Goal: Task Accomplishment & Management: Manage account settings

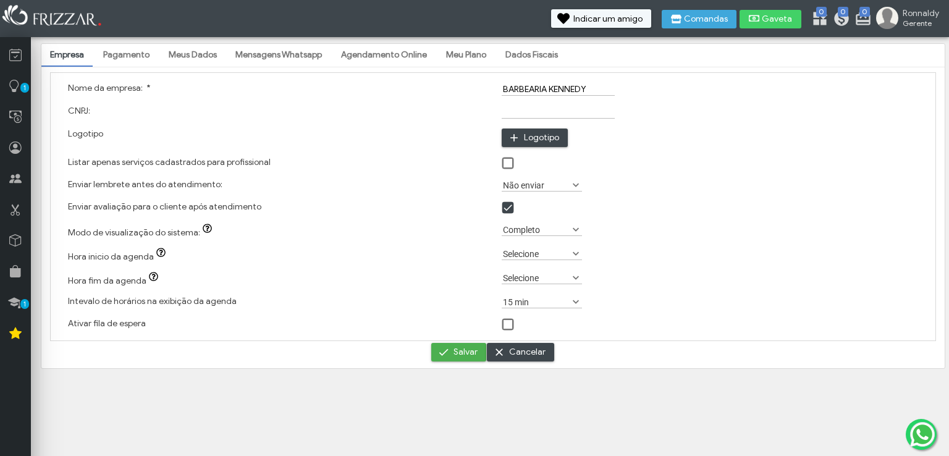
click at [308, 56] on link "Mensagens Whatsapp" at bounding box center [279, 55] width 104 height 21
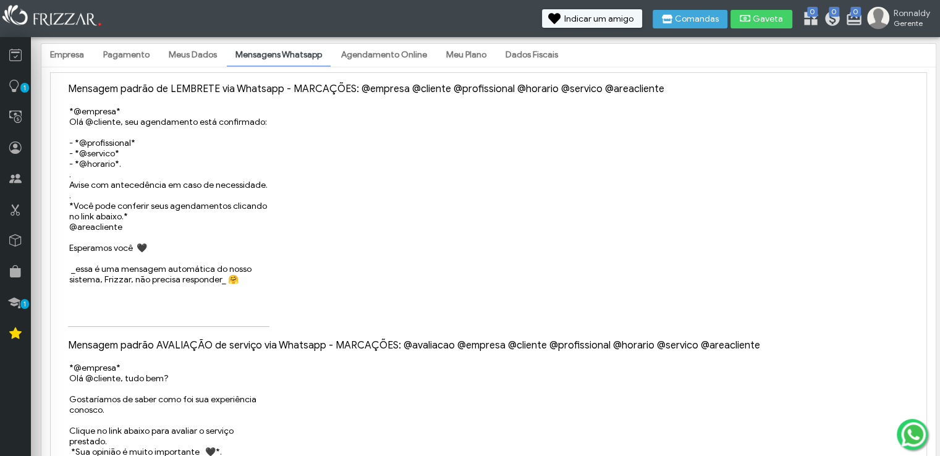
click at [115, 100] on div "*@empresa* Olá @cliente, seu agendamento está confirmado: - *@profissional* - *…" at bounding box center [488, 217] width 859 height 234
drag, startPoint x: 221, startPoint y: 104, endPoint x: 275, endPoint y: 112, distance: 54.5
click at [235, 104] on div "*@empresa* Olá @cliente, seu agendamento está confirmado: - *@profissional* - *…" at bounding box center [488, 217] width 859 height 234
drag, startPoint x: 275, startPoint y: 112, endPoint x: 324, endPoint y: 104, distance: 49.5
click at [324, 104] on div "*@empresa* Olá @cliente, seu agendamento está confirmado: - *@profissional* - *…" at bounding box center [488, 217] width 859 height 234
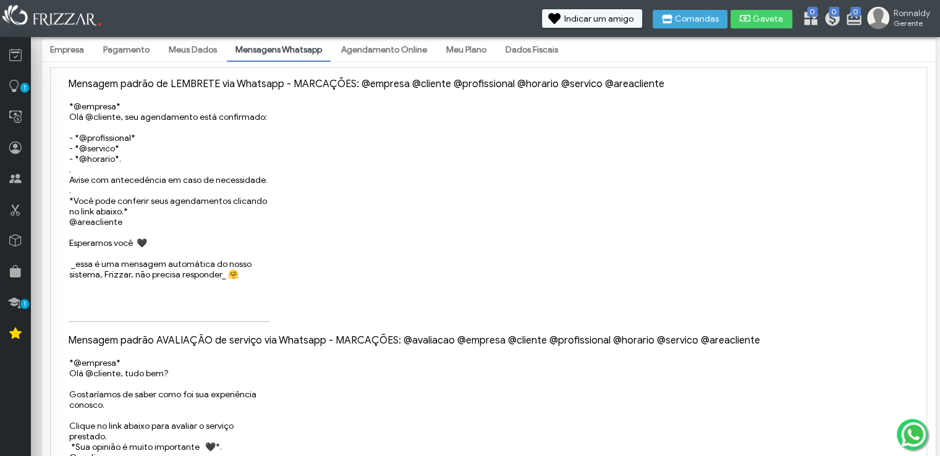
scroll to position [237, 0]
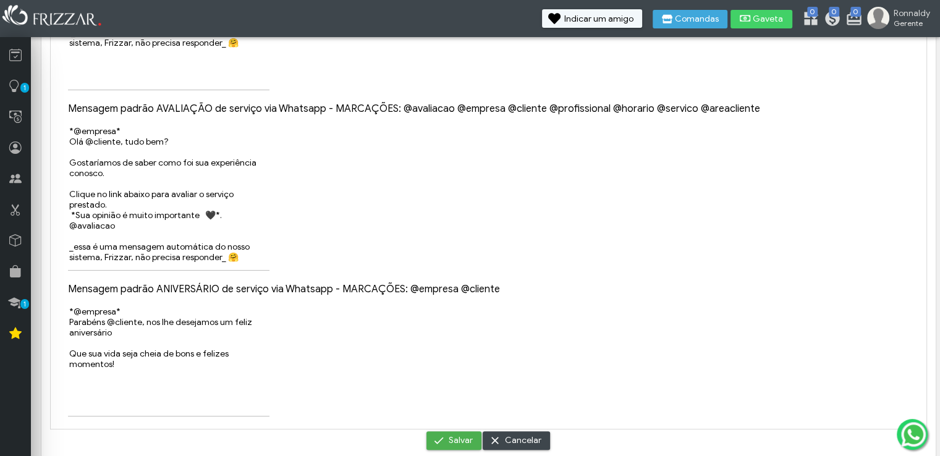
click at [183, 320] on textarea "*@empresa* Parabéns @cliente, nos lhe desejamos um feliz aniversário Que sua vi…" at bounding box center [168, 360] width 201 height 111
click at [104, 322] on textarea "*@empresa* Parabéns @cliente, nos lhe desejamos um feliz aniversário Que sua vi…" at bounding box center [168, 361] width 201 height 111
drag, startPoint x: 126, startPoint y: 321, endPoint x: 151, endPoint y: 320, distance: 24.8
click at [151, 320] on textarea "*@empresa* Parabéns @cliente, nos lhe desejamos um feliz aniversário Que sua vi…" at bounding box center [168, 361] width 201 height 111
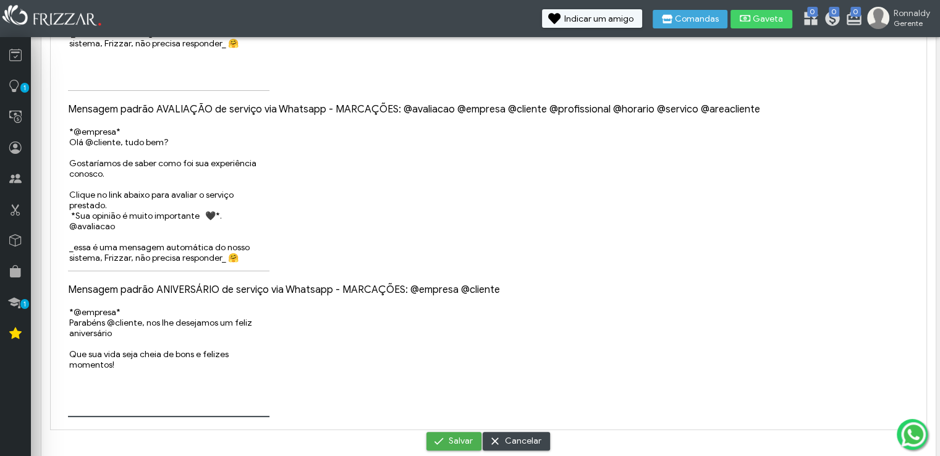
click at [177, 342] on textarea "*@empresa* Parabéns @cliente, nos lhe desejamos um feliz aniversário Que sua vi…" at bounding box center [168, 361] width 201 height 111
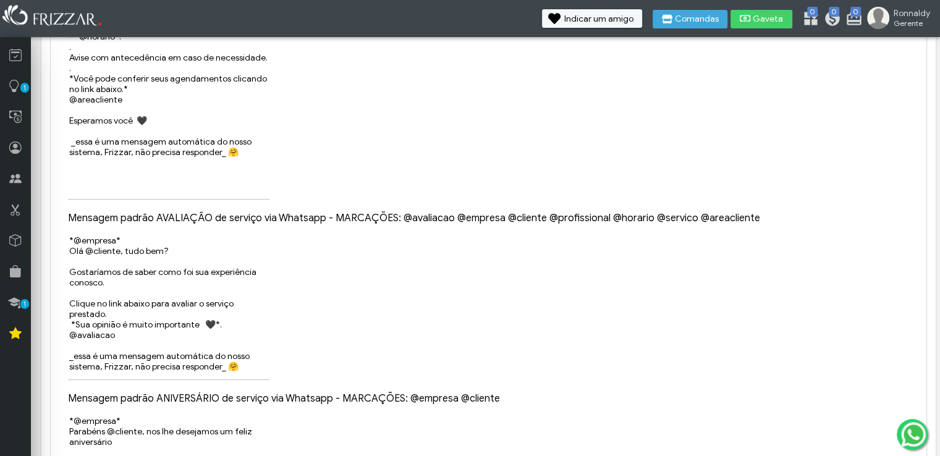
scroll to position [0, 0]
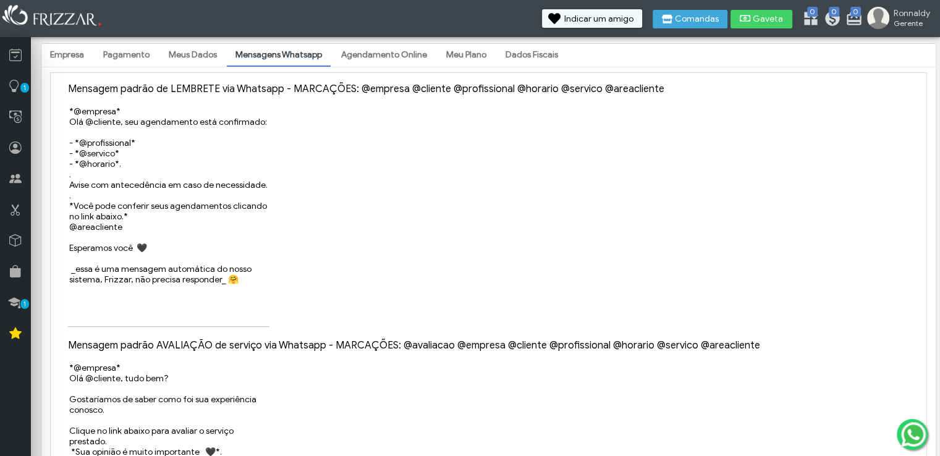
click at [166, 61] on link "Meus Dados" at bounding box center [193, 55] width 66 height 21
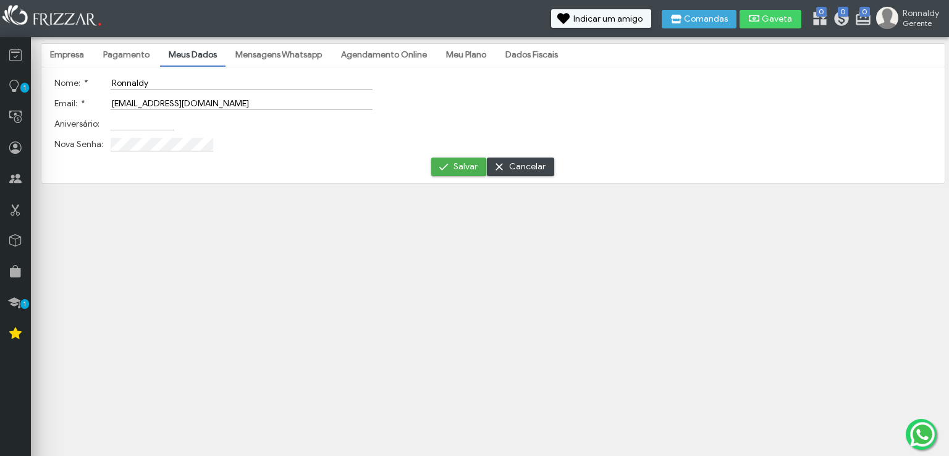
click at [274, 55] on link "Mensagens Whatsapp" at bounding box center [279, 55] width 104 height 21
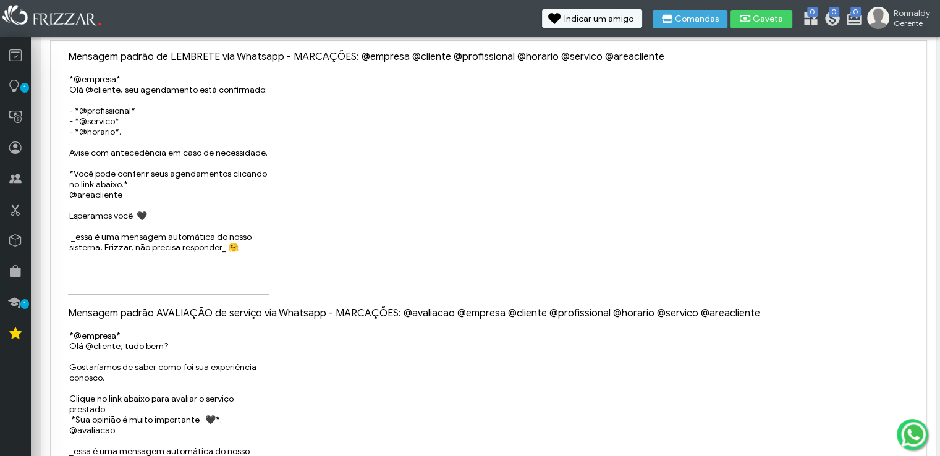
scroll to position [62, 0]
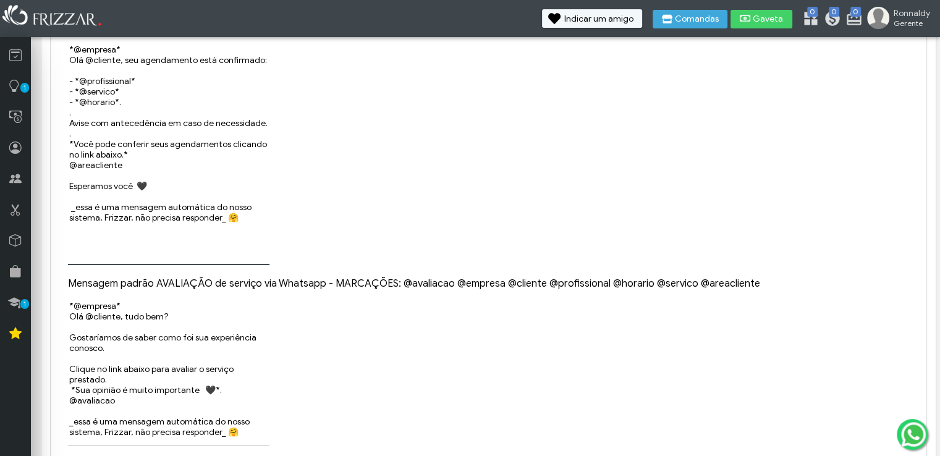
click at [193, 263] on textarea "*@empresa* Olá @cliente, seu agendamento está confirmado: - *@profissional* - *…" at bounding box center [168, 154] width 201 height 222
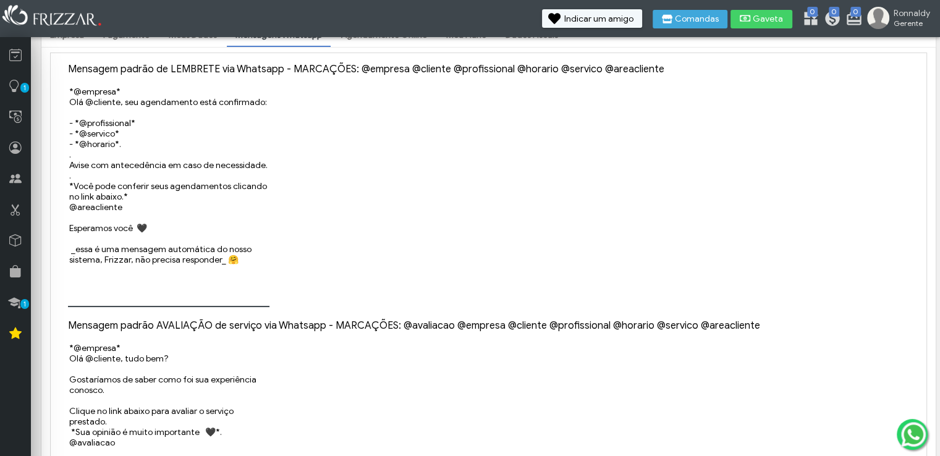
scroll to position [0, 0]
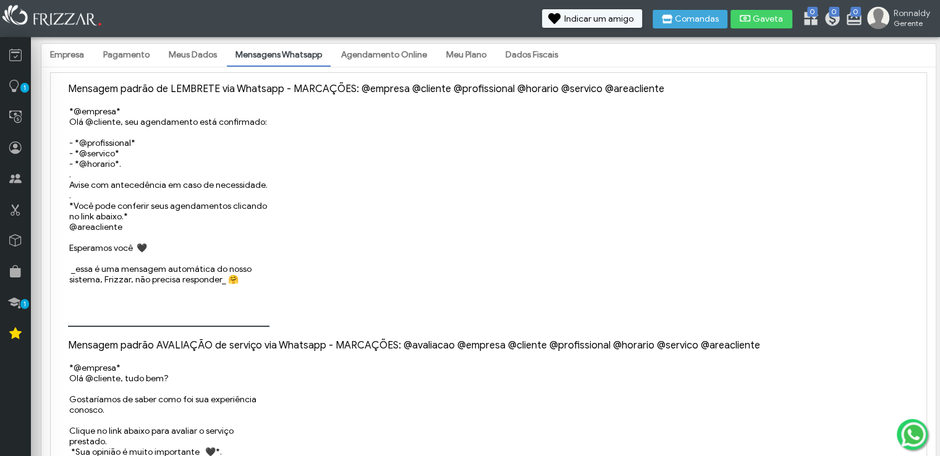
click at [158, 247] on textarea "*@empresa* Olá @cliente, seu agendamento está confirmado: - *@profissional* - *…" at bounding box center [168, 216] width 201 height 222
click at [168, 239] on textarea "*@empresa* Olá @cliente, seu agendamento está confirmado: - *@profissional* - *…" at bounding box center [168, 216] width 201 height 222
click at [229, 213] on textarea "*@empresa* Olá @cliente, seu agendamento está confirmado: - *@profissional* - *…" at bounding box center [168, 216] width 201 height 222
click at [151, 138] on textarea "*@empresa* Olá @cliente, seu agendamento está confirmado: - *@profissional* - *…" at bounding box center [168, 216] width 201 height 222
click at [148, 145] on textarea "*@empresa* Olá @cliente, seu agendamento está confirmado: - *@profissional* - *…" at bounding box center [168, 216] width 201 height 222
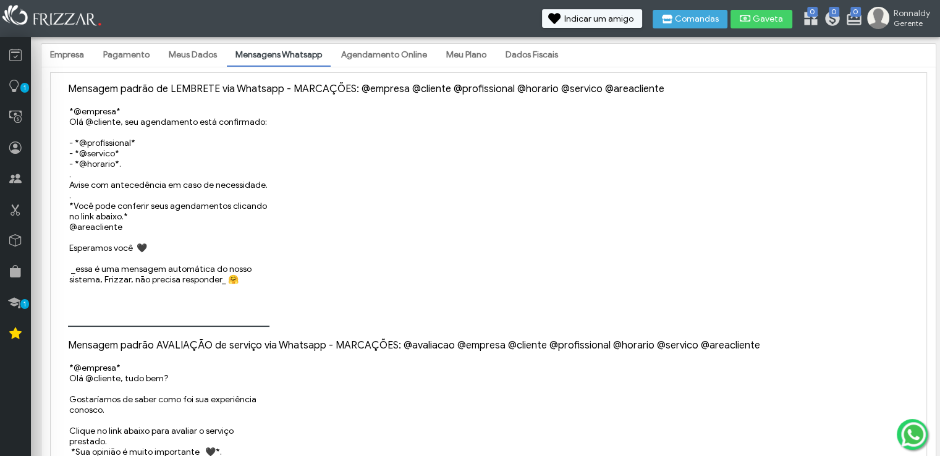
click at [146, 155] on textarea "*@empresa* Olá @cliente, seu agendamento está confirmado: - *@profissional* - *…" at bounding box center [168, 216] width 201 height 222
type textarea "*@empresa* Olá @cliente, seu agendamento está confirmado: - *@profissional* - *…"
click at [130, 114] on textarea "*@empresa* Olá @cliente, seu agendamento está confirmado: - *@profissional* - *…" at bounding box center [168, 215] width 201 height 221
click at [155, 129] on textarea "*@empresa* Olá @cliente, seu agendamento está confirmado: - *@profissional* - *…" at bounding box center [168, 215] width 201 height 221
click at [200, 119] on textarea "*@empresa* Olá @cliente, seu agendamento está confirmado: - *@profissional* - *…" at bounding box center [168, 215] width 201 height 221
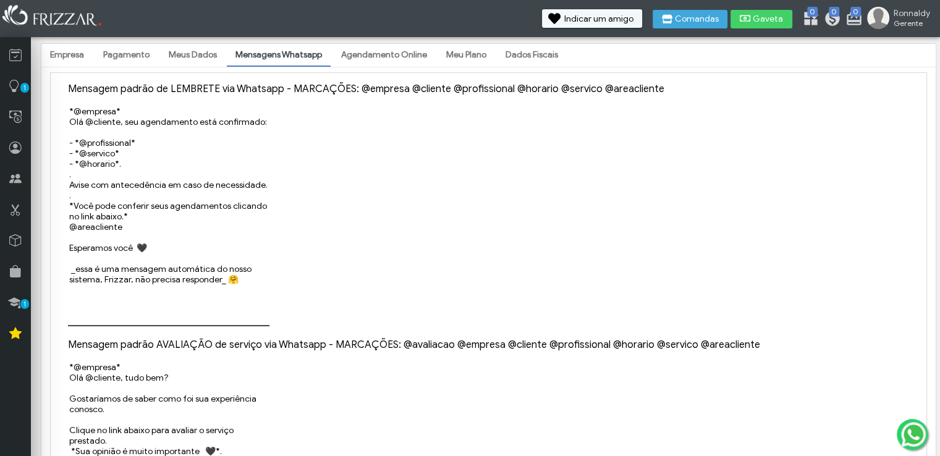
scroll to position [62, 0]
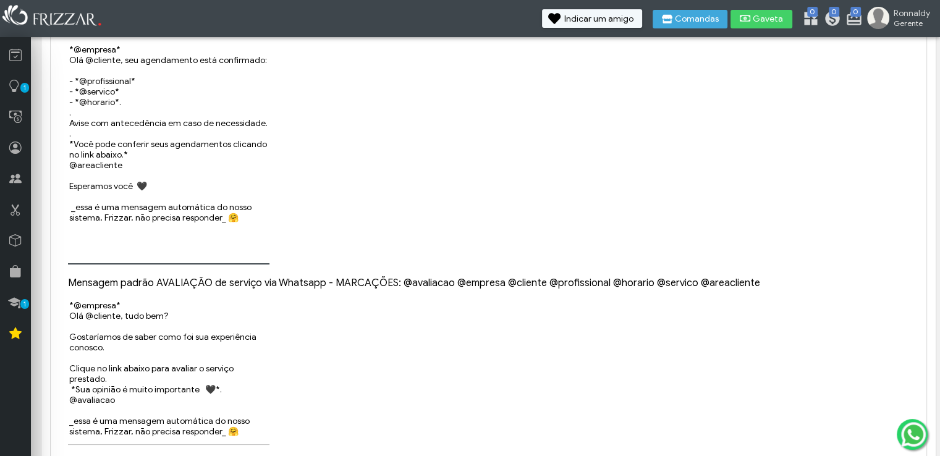
click at [129, 101] on textarea "*@empresa* Olá @cliente, seu agendamento está confirmado: - *@profissional* - *…" at bounding box center [168, 153] width 201 height 221
click at [119, 119] on textarea "*@empresa* Olá @cliente, seu agendamento está confirmado: - *@profissional* - *…" at bounding box center [168, 153] width 201 height 221
click at [130, 134] on textarea "*@empresa* Olá @cliente, seu agendamento está confirmado: - *@profissional* - *…" at bounding box center [168, 153] width 201 height 221
click at [121, 164] on textarea "*@empresa* Olá @cliente, seu agendamento está confirmado: - *@profissional* - *…" at bounding box center [168, 153] width 201 height 221
click at [180, 176] on textarea "*@empresa* Olá @cliente, seu agendamento está confirmado: - *@profissional* - *…" at bounding box center [168, 153] width 201 height 221
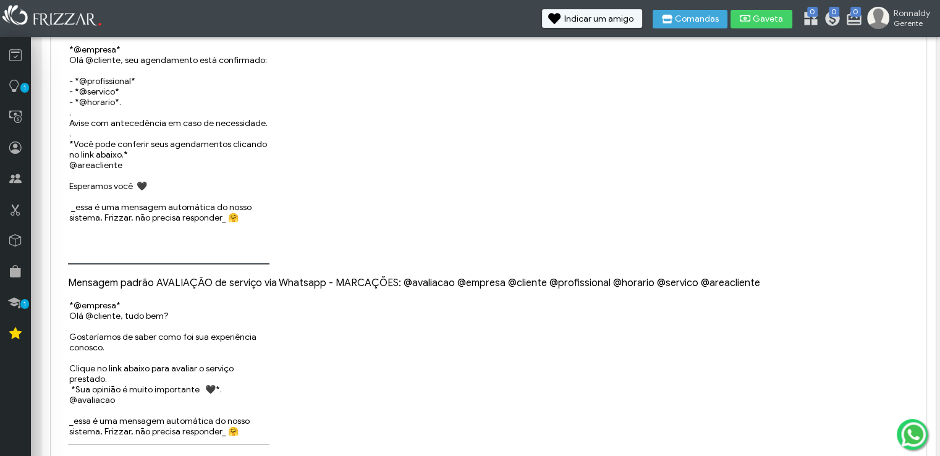
click at [159, 189] on textarea "*@empresa* Olá @cliente, seu agendamento está confirmado: - *@profissional* - *…" at bounding box center [168, 153] width 201 height 221
click at [145, 197] on textarea "*@empresa* Olá @cliente, seu agendamento está confirmado: - *@profissional* - *…" at bounding box center [168, 153] width 201 height 221
click at [145, 216] on textarea "*@empresa* Olá @cliente, seu agendamento está confirmado: - *@profissional* - *…" at bounding box center [168, 153] width 201 height 221
click at [147, 239] on textarea "*@empresa* Olá @cliente, seu agendamento está confirmado: - *@profissional* - *…" at bounding box center [168, 153] width 201 height 221
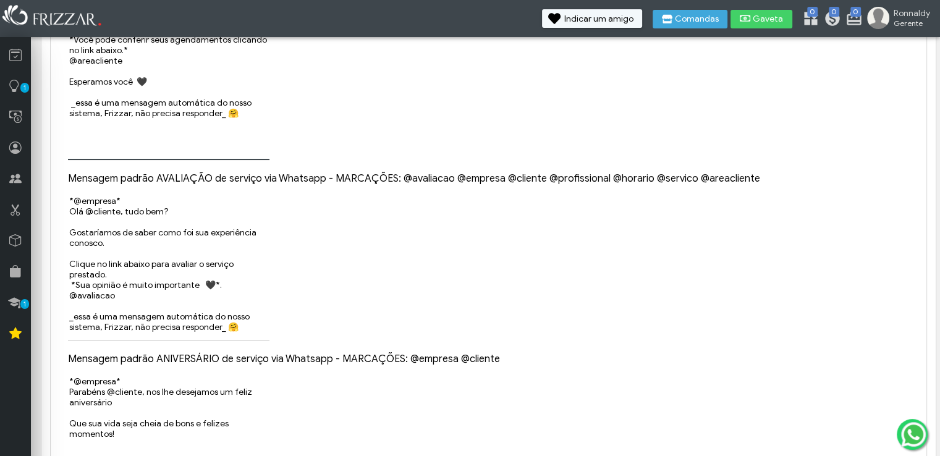
scroll to position [185, 0]
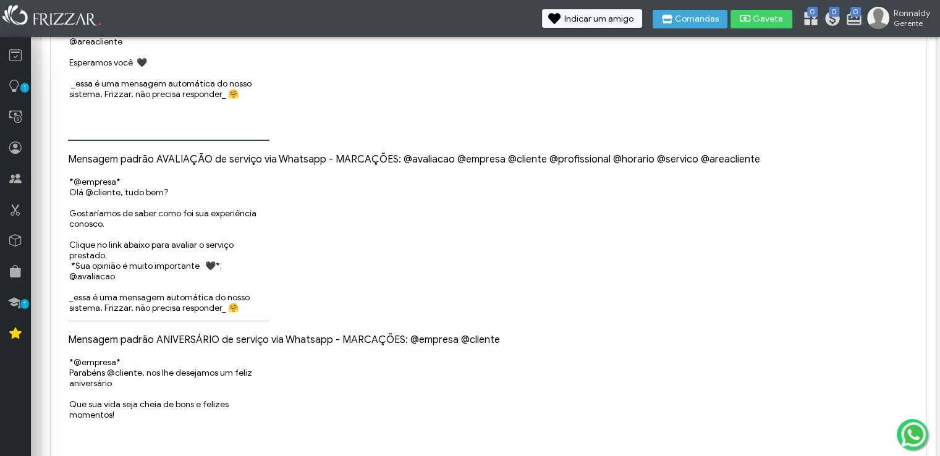
click at [153, 206] on textarea "*@empresa* Olá @cliente, tudo bem? Gostaríamos de saber como foi sua experiênci…" at bounding box center [168, 249] width 201 height 146
click at [153, 223] on textarea "*@empresa* Olá @cliente, tudo bem? Gostaríamos de saber como foi sua experiênci…" at bounding box center [168, 249] width 201 height 146
click at [150, 241] on textarea "*@empresa* Olá @cliente, tudo bem? Gostaríamos de saber como foi sua experiênci…" at bounding box center [168, 249] width 201 height 146
click at [149, 249] on textarea "*@empresa* Olá @cliente, tudo bem? Gostaríamos de saber como foi sua experiênci…" at bounding box center [168, 249] width 201 height 146
click at [262, 395] on div "*@empresa* Parabéns @cliente, nos lhe desejamos um feliz aniversário Que sua vi…" at bounding box center [488, 413] width 859 height 124
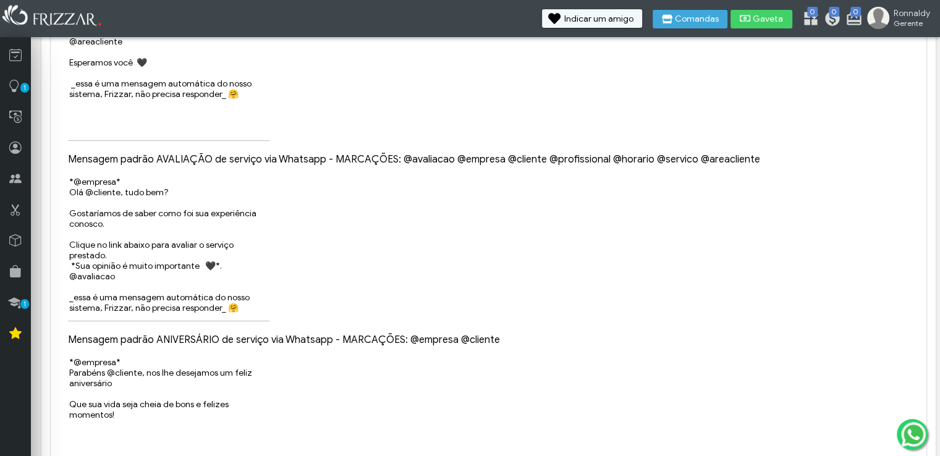
click at [258, 404] on div "*@empresa* Parabéns @cliente, nos lhe desejamos um feliz aniversário Que sua vi…" at bounding box center [488, 413] width 859 height 124
click at [208, 403] on textarea "*@empresa* Parabéns @cliente, nos lhe desejamos um feliz aniversário Que sua vi…" at bounding box center [168, 411] width 201 height 111
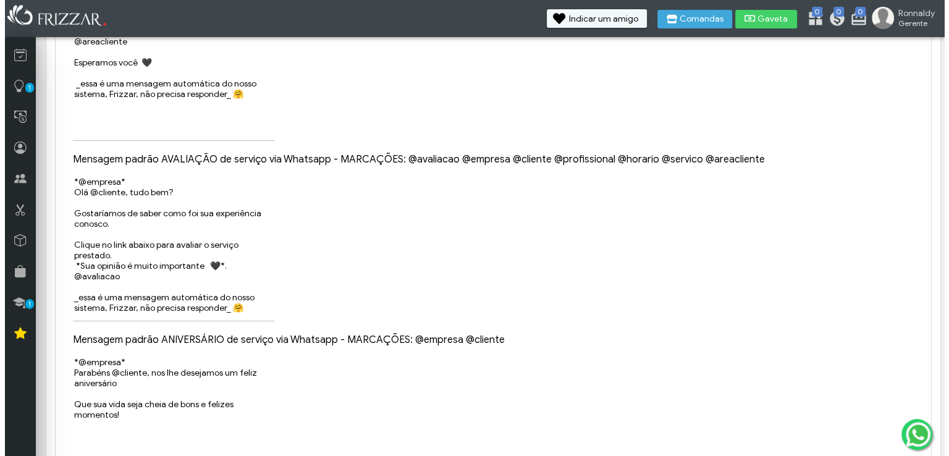
scroll to position [0, 0]
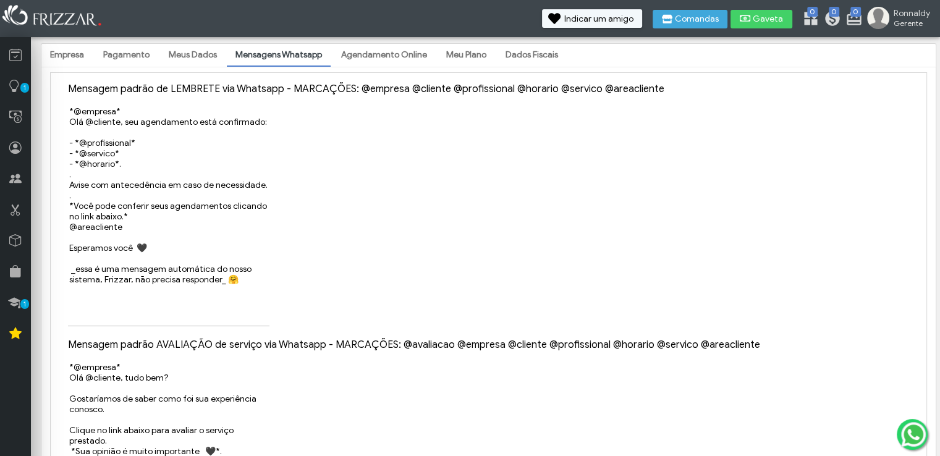
click at [365, 48] on link "Agendamento Online" at bounding box center [384, 55] width 103 height 21
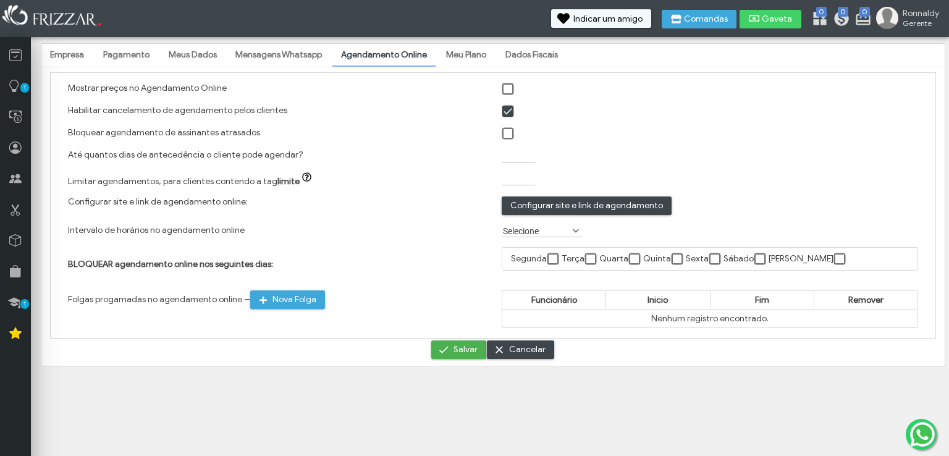
click at [526, 234] on label "Selecione" at bounding box center [536, 231] width 69 height 12
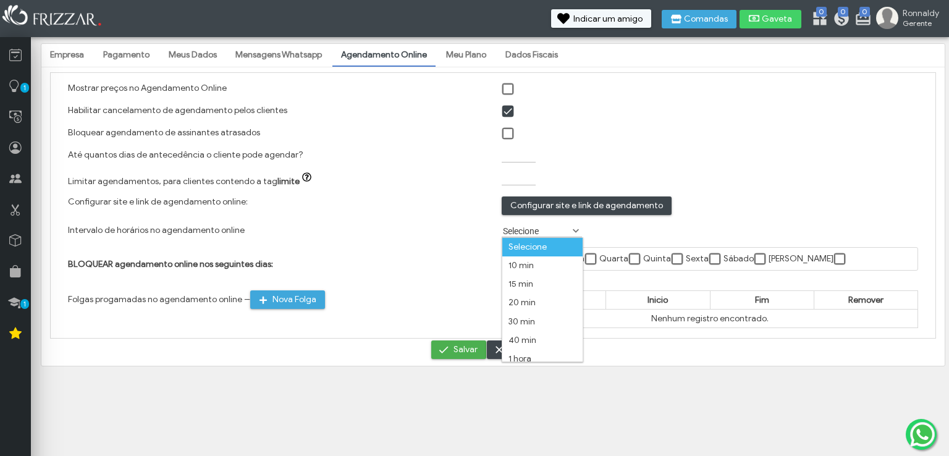
scroll to position [6, 52]
click at [524, 233] on label "Selecione" at bounding box center [536, 231] width 69 height 12
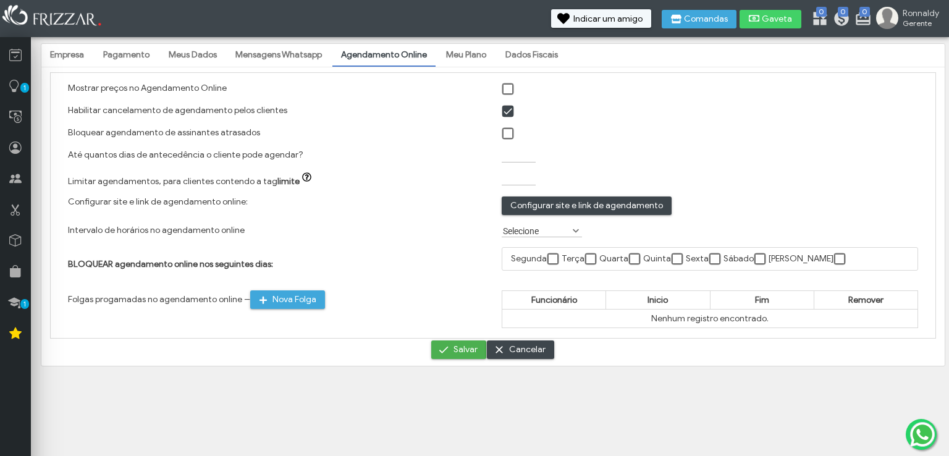
click at [522, 236] on label "Selecione" at bounding box center [536, 231] width 69 height 12
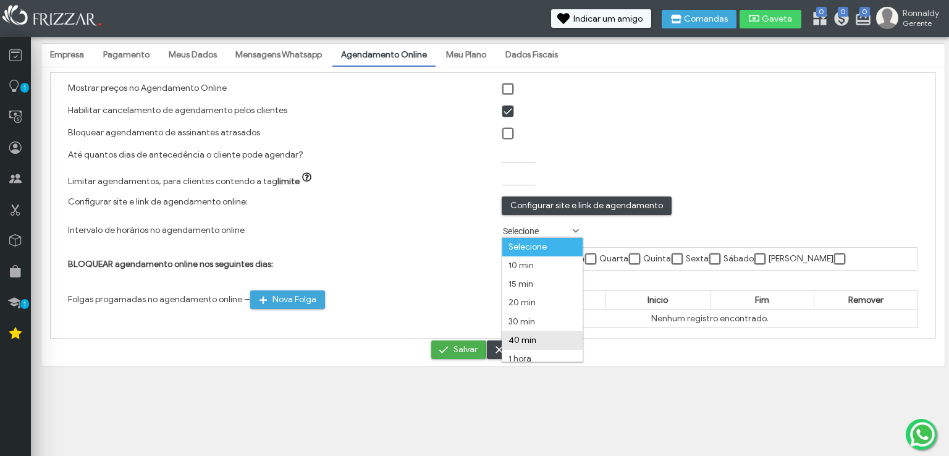
scroll to position [7, 0]
click at [527, 332] on li "40 min" at bounding box center [543, 334] width 80 height 19
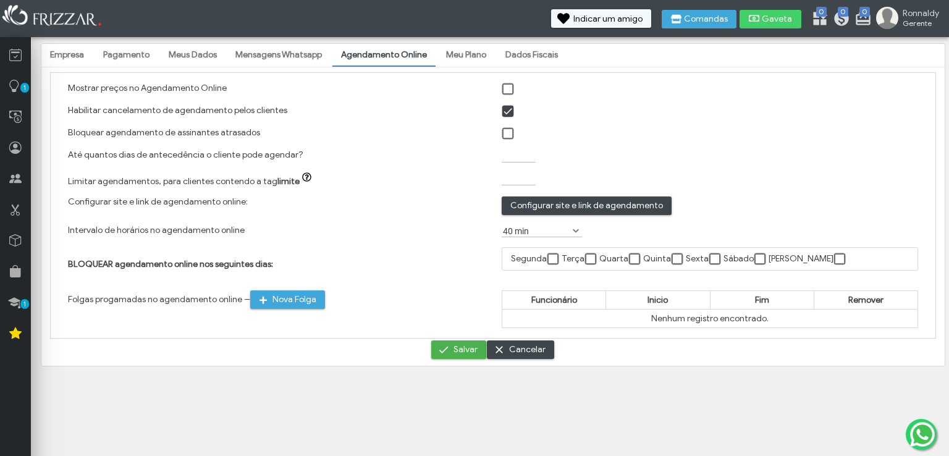
click at [414, 265] on h4 "BLOQUEAR agendamento online nos seguintes dias:" at bounding box center [276, 264] width 417 height 11
click at [450, 348] on span "submit" at bounding box center [444, 350] width 12 height 12
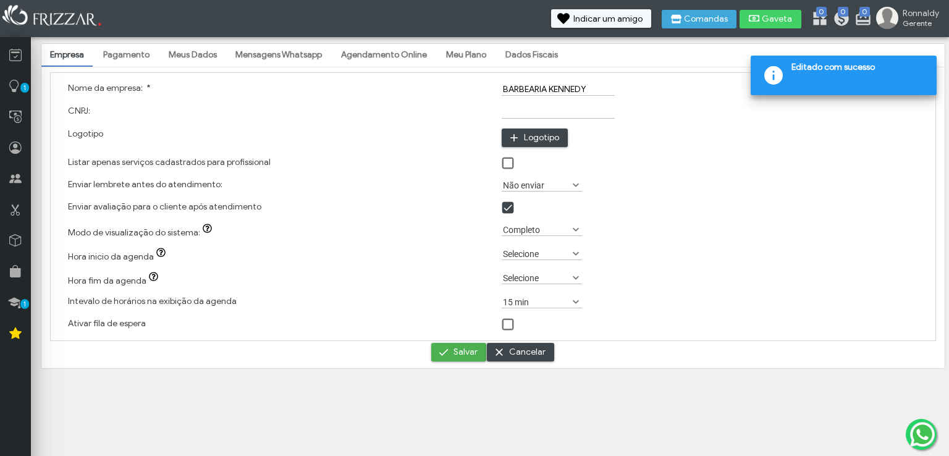
click at [556, 305] on label "15 min" at bounding box center [536, 302] width 69 height 12
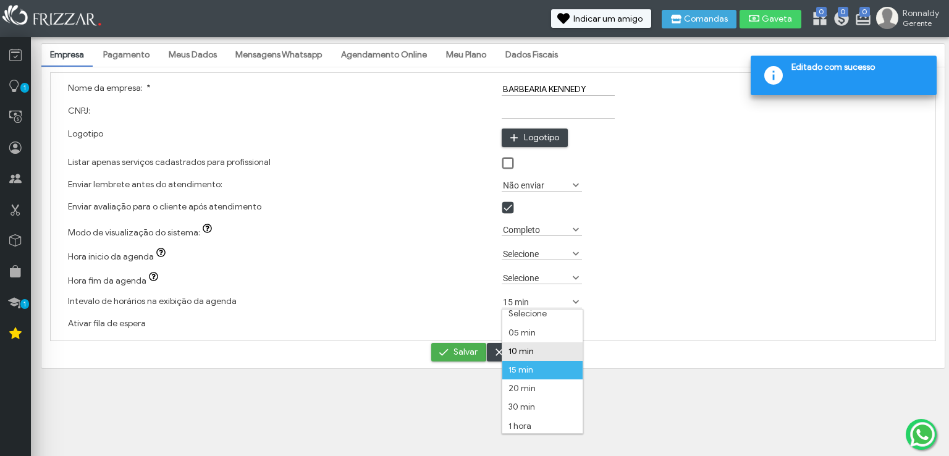
scroll to position [7, 0]
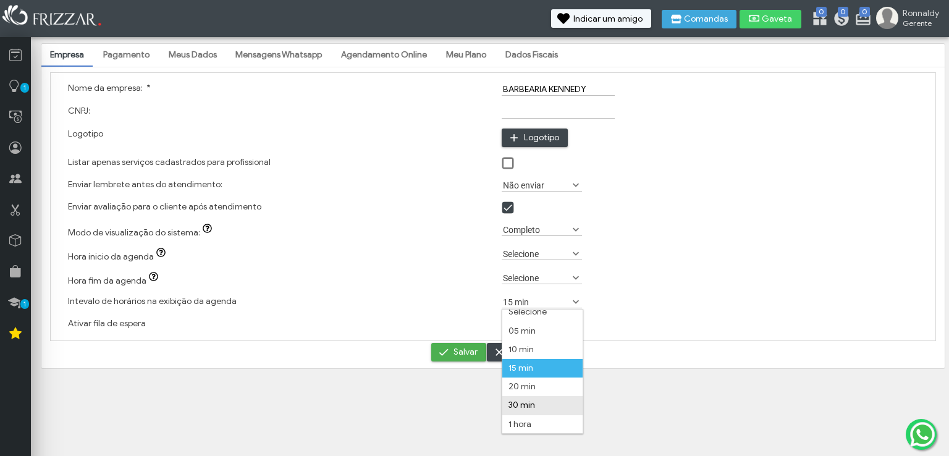
click at [538, 411] on li "30 min" at bounding box center [543, 405] width 80 height 19
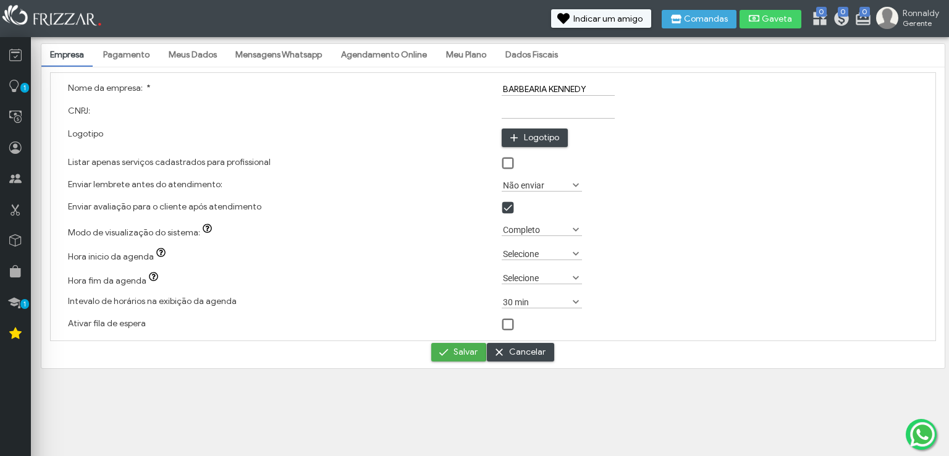
click at [551, 278] on label "Selecione" at bounding box center [536, 278] width 69 height 12
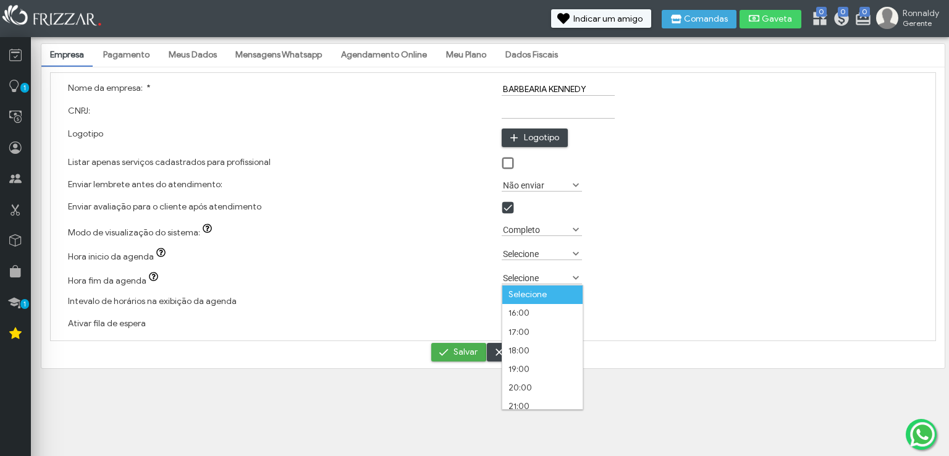
scroll to position [6, 52]
click at [551, 278] on label "Selecione" at bounding box center [536, 278] width 69 height 12
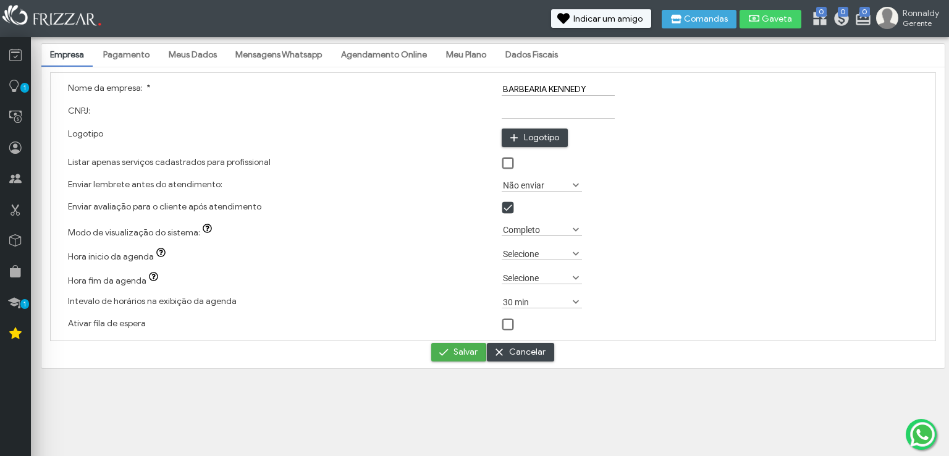
click at [562, 189] on label "Não enviar" at bounding box center [536, 185] width 69 height 12
click at [547, 221] on li "2 horas antes" at bounding box center [543, 220] width 80 height 19
click at [535, 233] on label "Completo" at bounding box center [536, 230] width 69 height 12
click at [532, 259] on label "Selecione" at bounding box center [536, 254] width 69 height 12
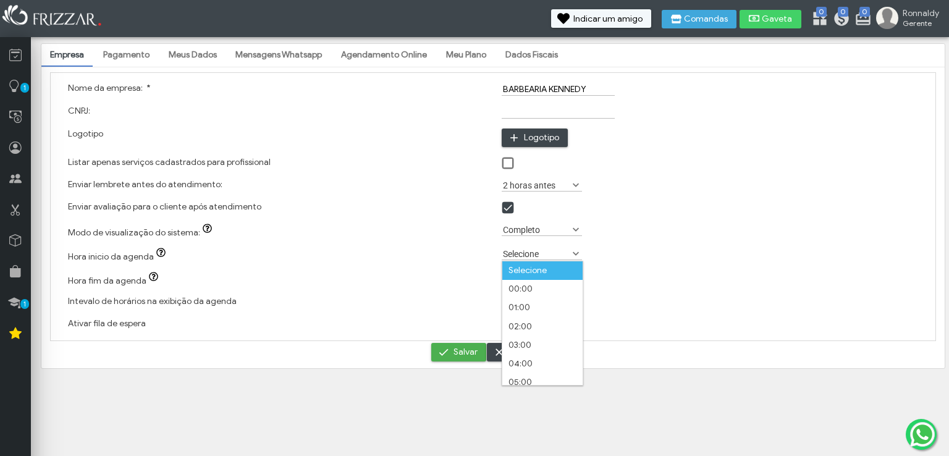
click at [532, 259] on label "Selecione" at bounding box center [536, 254] width 69 height 12
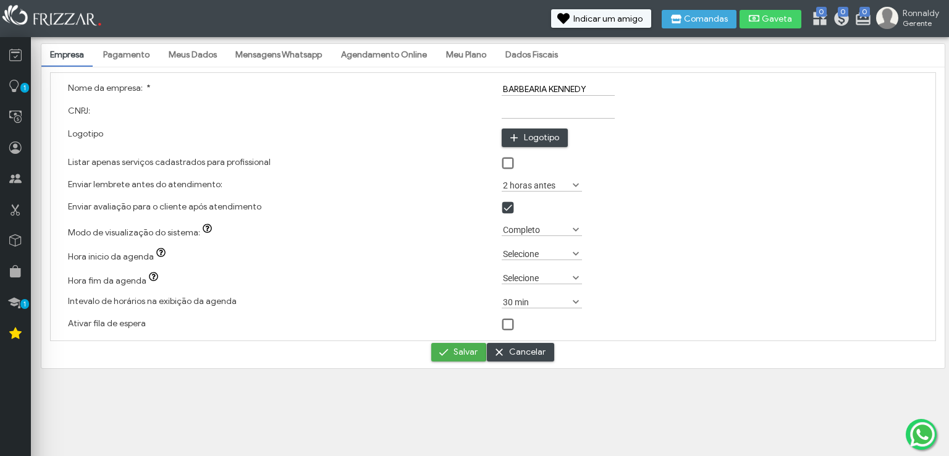
click at [532, 259] on label "Selecione" at bounding box center [536, 254] width 69 height 12
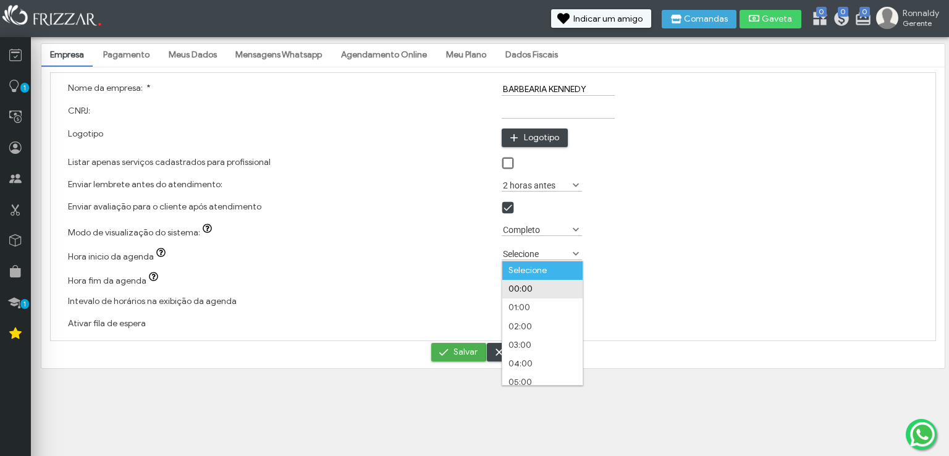
click at [532, 295] on li "00:00" at bounding box center [543, 289] width 80 height 19
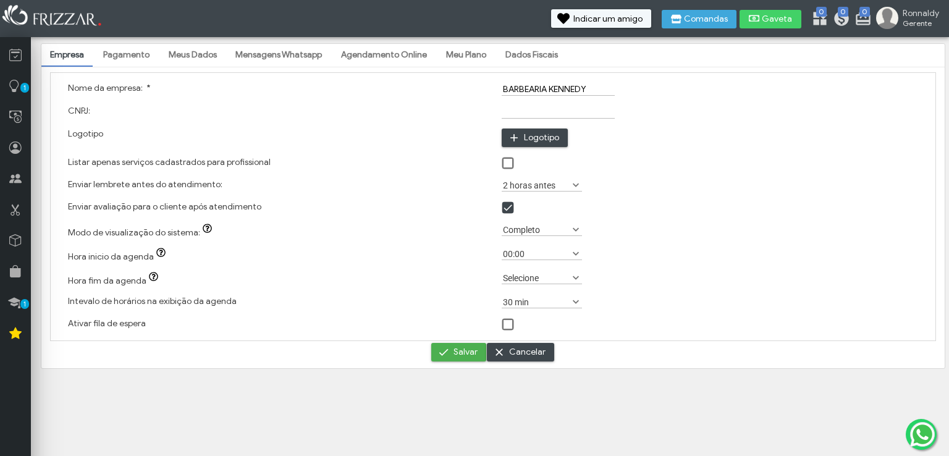
click at [568, 278] on label "Selecione" at bounding box center [536, 278] width 69 height 12
click at [539, 394] on li "00:00" at bounding box center [543, 400] width 80 height 19
click at [561, 303] on label "30 min" at bounding box center [536, 302] width 69 height 12
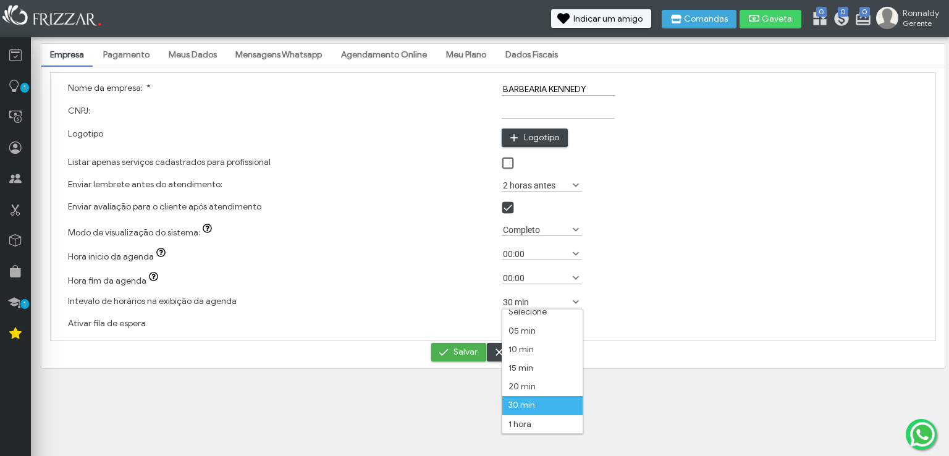
click at [552, 401] on li "30 min" at bounding box center [543, 405] width 80 height 19
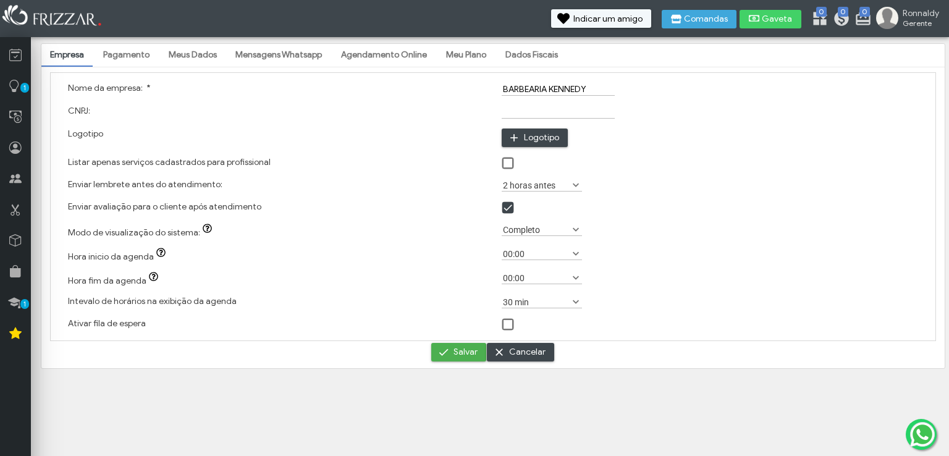
click at [512, 327] on span at bounding box center [509, 325] width 12 height 12
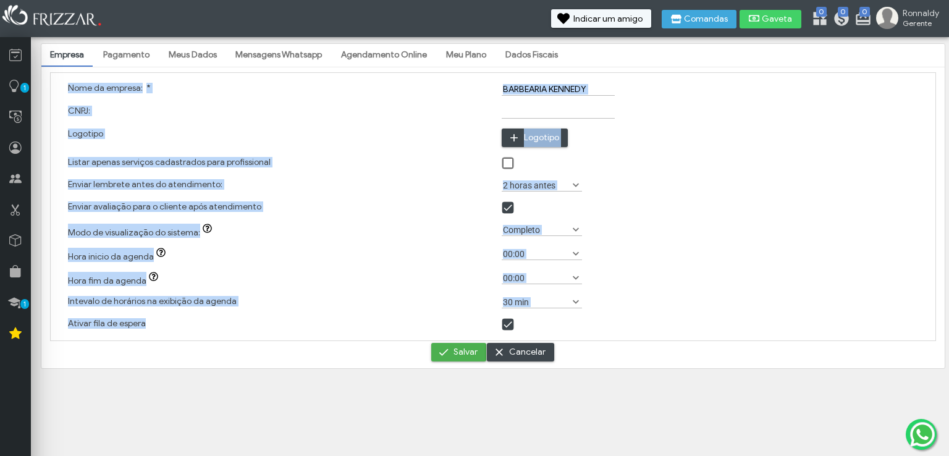
click at [512, 327] on span at bounding box center [509, 325] width 12 height 12
click at [507, 327] on span at bounding box center [509, 325] width 12 height 12
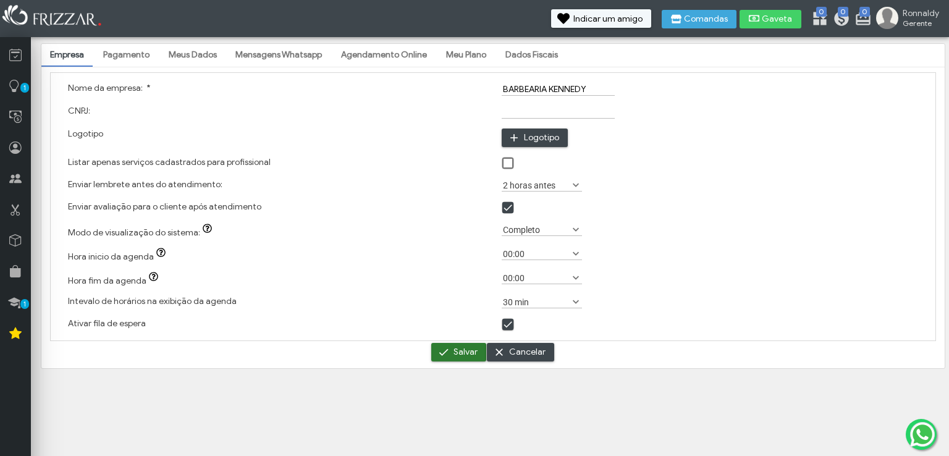
click at [457, 348] on span "Salvar" at bounding box center [466, 352] width 24 height 19
